Goal: Check status

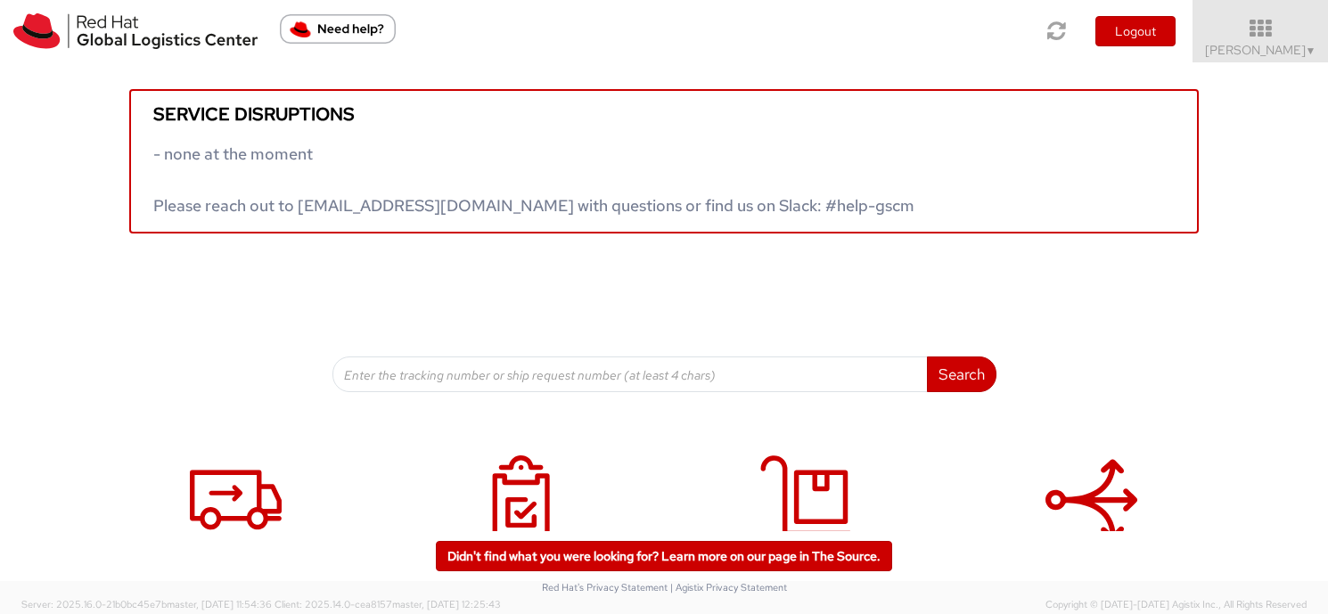
scroll to position [80, 0]
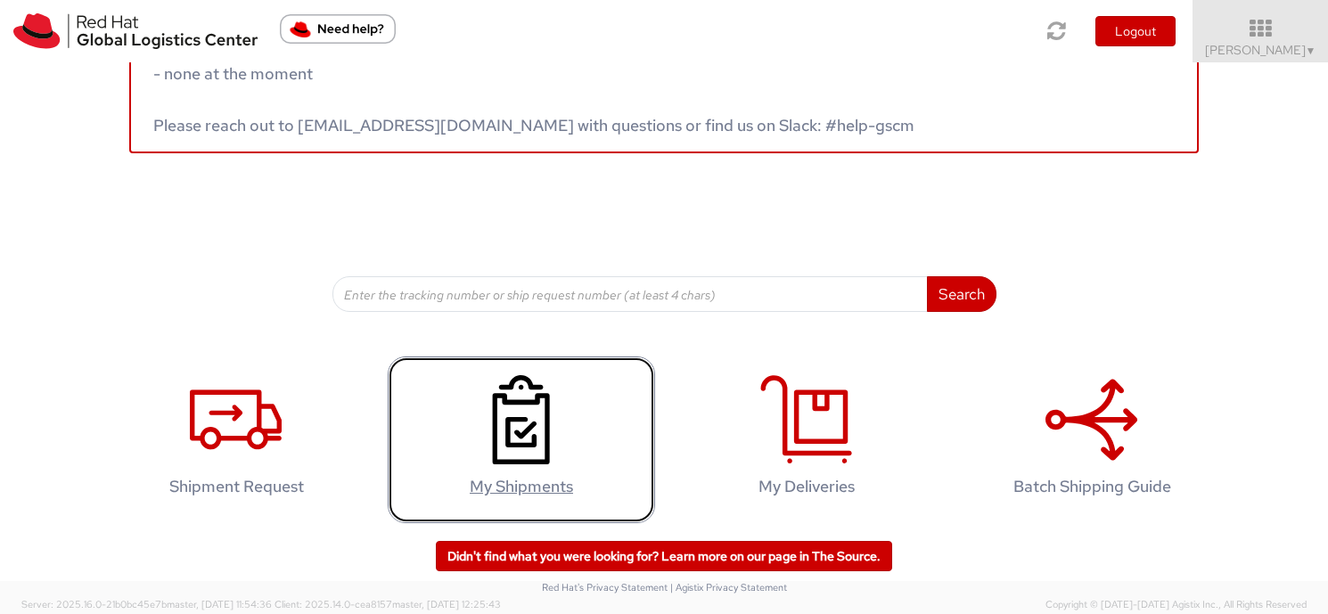
click at [528, 450] on icon at bounding box center [521, 419] width 92 height 89
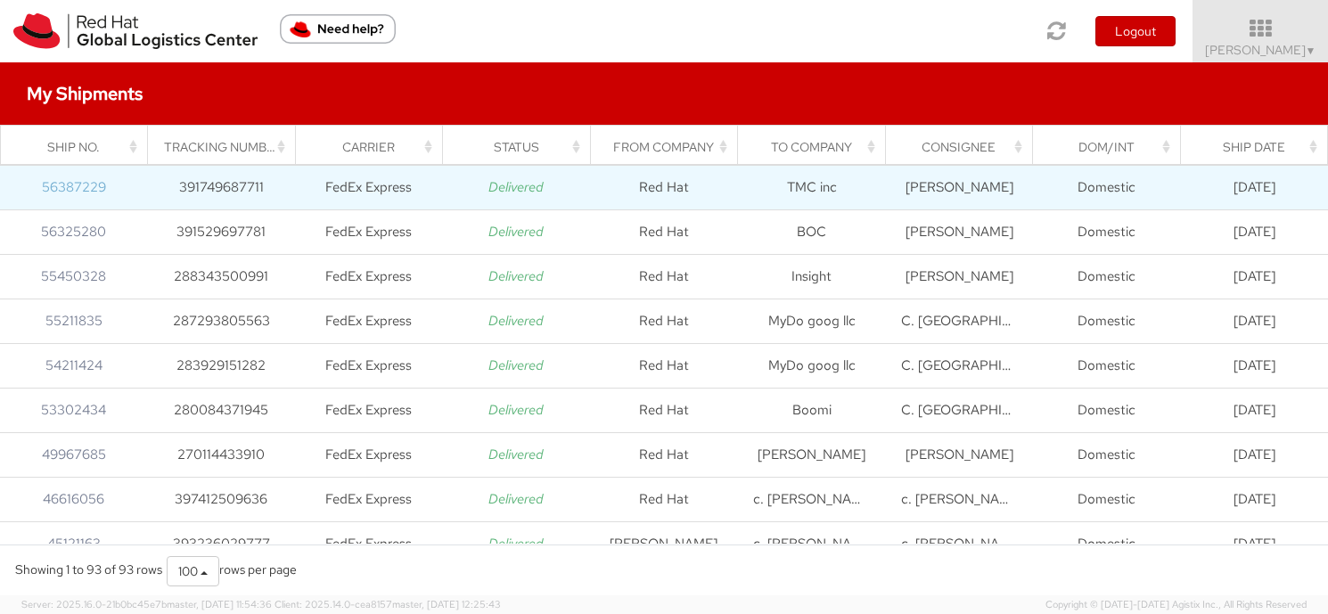
click at [92, 192] on link "56387229" at bounding box center [74, 187] width 64 height 18
drag, startPoint x: 179, startPoint y: 181, endPoint x: 279, endPoint y: 186, distance: 100.0
click at [279, 186] on td "391749687711" at bounding box center [222, 188] width 148 height 45
copy td "391749687711"
